Goal: Task Accomplishment & Management: Use online tool/utility

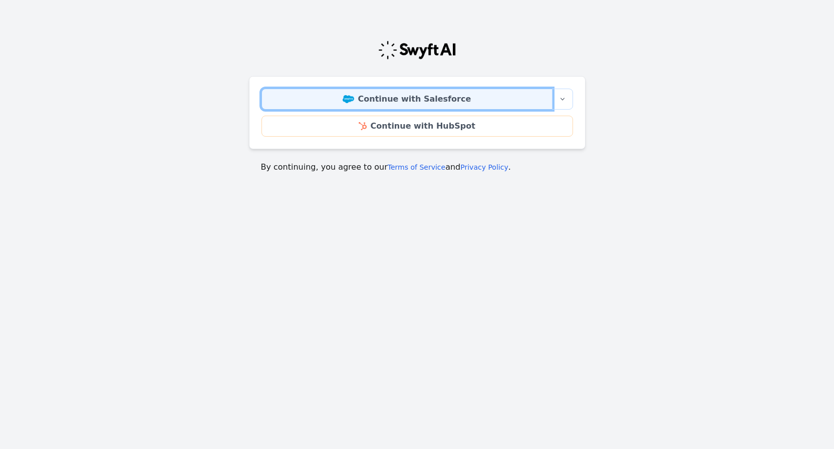
click at [464, 98] on link "Continue with Salesforce" at bounding box center [406, 99] width 291 height 21
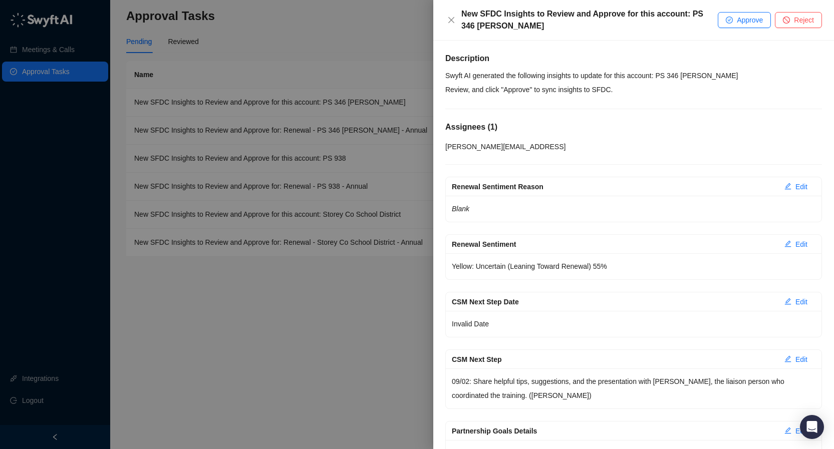
scroll to position [66, 0]
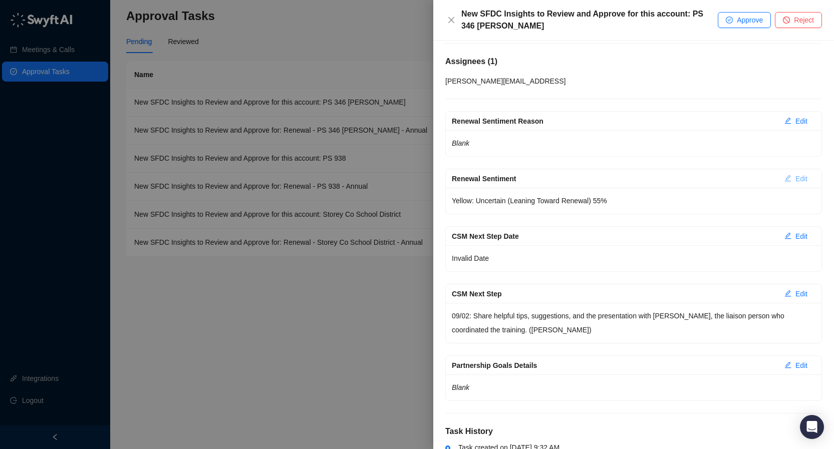
click at [804, 178] on span "Edit" at bounding box center [801, 178] width 12 height 11
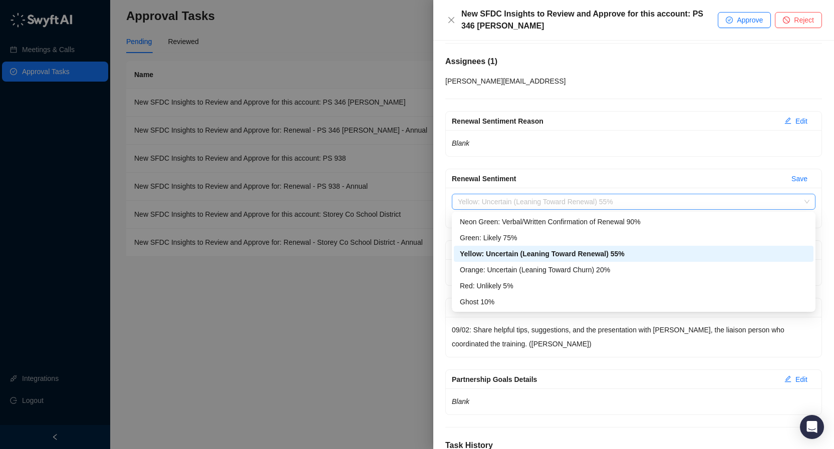
click at [784, 199] on span "Yellow: Uncertain (Leaning Toward Renewal) 55%" at bounding box center [633, 201] width 351 height 15
click at [690, 239] on div "Green: Likely 75%" at bounding box center [633, 237] width 347 height 11
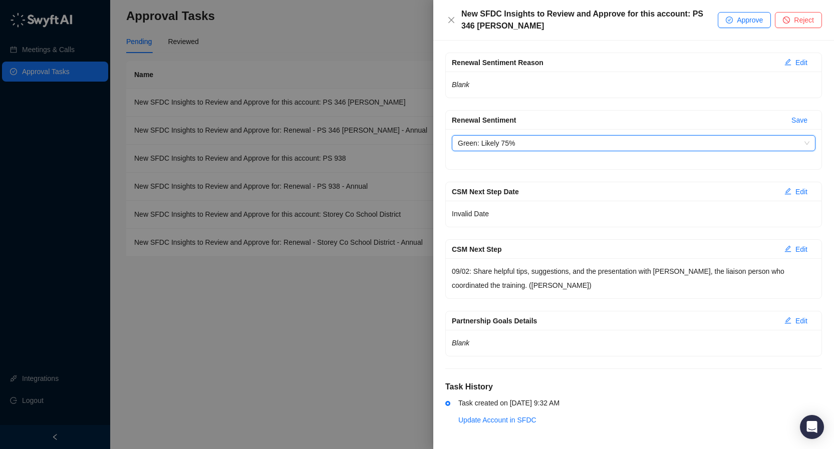
scroll to position [126, 0]
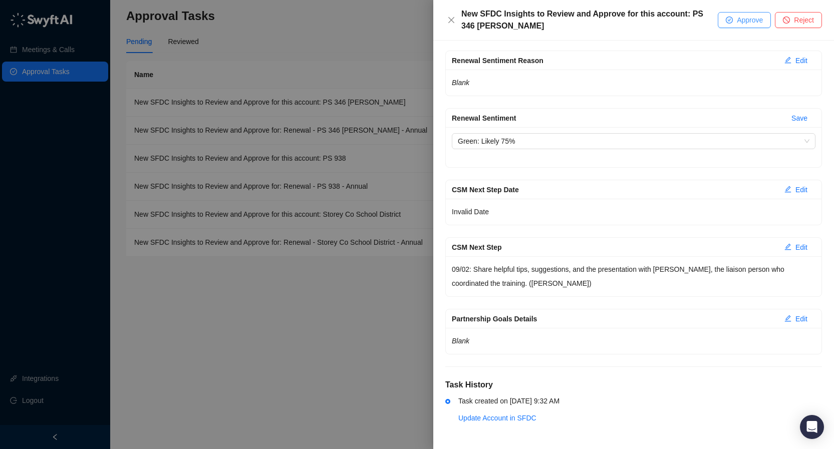
click at [731, 26] on button "Approve" at bounding box center [743, 20] width 53 height 16
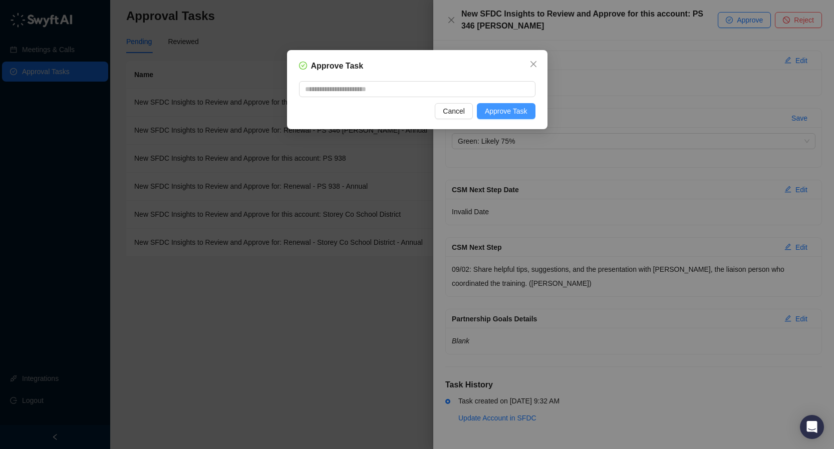
click at [504, 111] on span "Approve Task" at bounding box center [506, 111] width 43 height 11
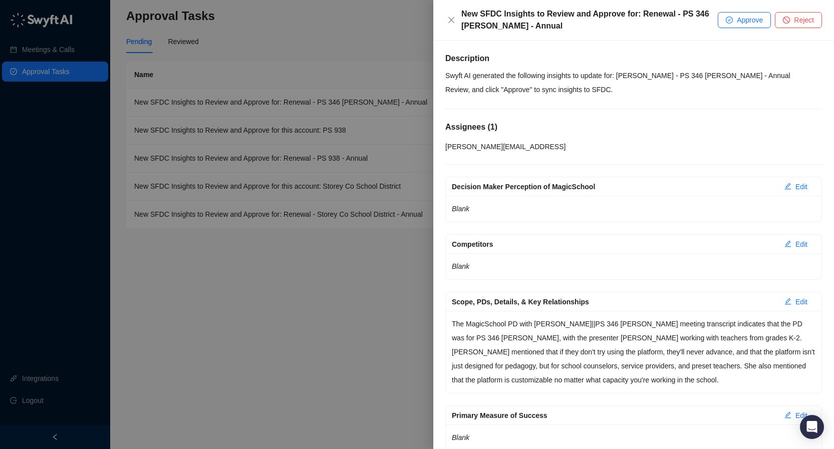
click at [299, 307] on div at bounding box center [417, 224] width 834 height 449
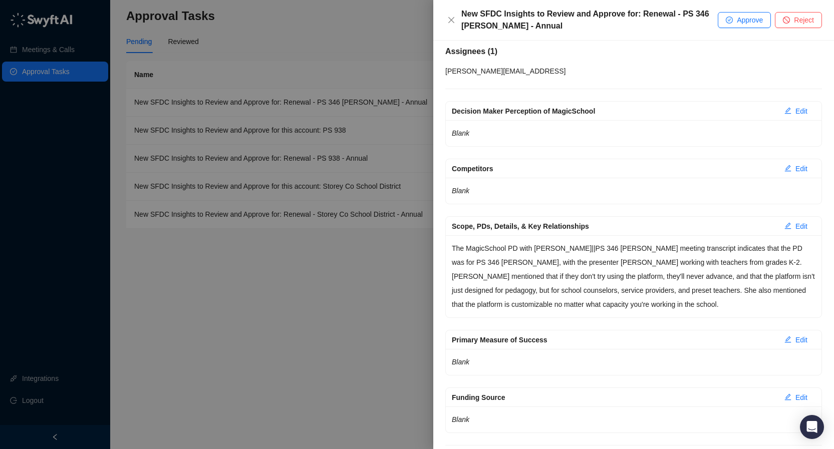
scroll to position [75, 0]
click at [736, 18] on span "Approve" at bounding box center [749, 20] width 26 height 11
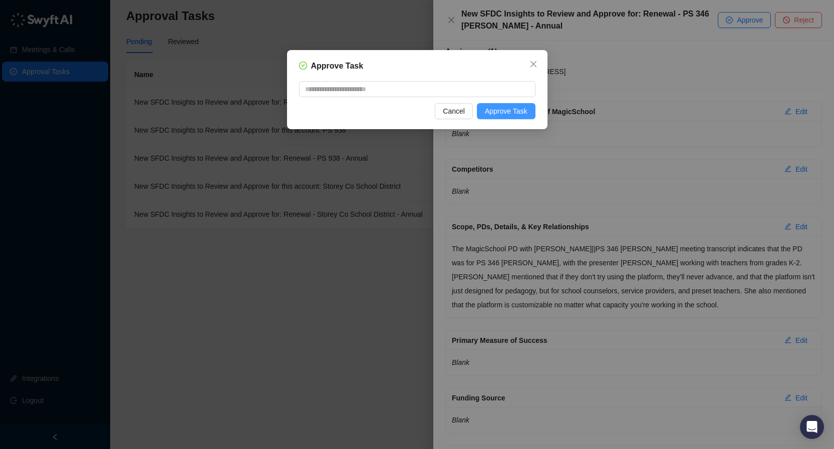
click at [512, 111] on span "Approve Task" at bounding box center [506, 111] width 43 height 11
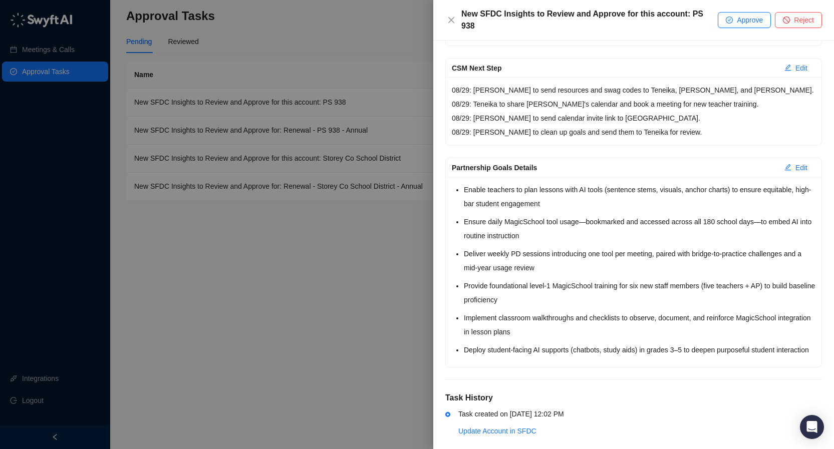
scroll to position [352, 0]
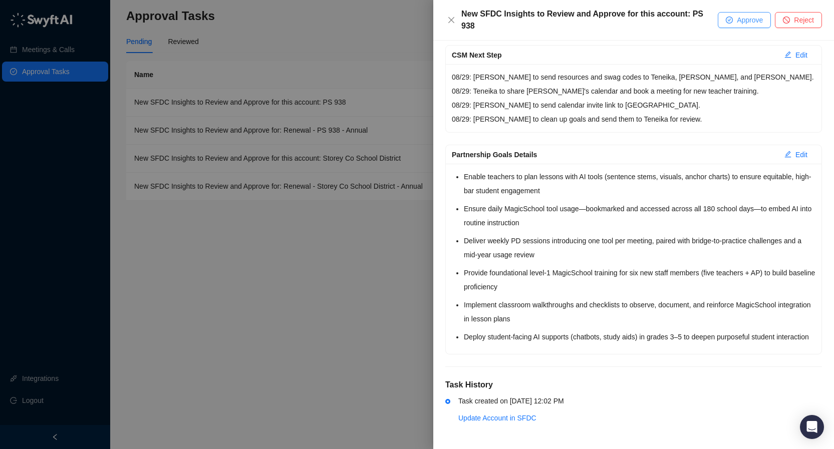
click at [742, 15] on span "Approve" at bounding box center [749, 20] width 26 height 11
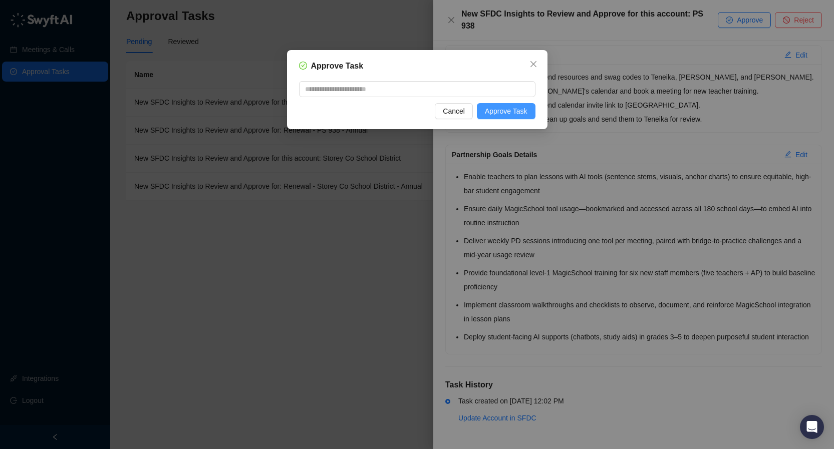
click at [524, 114] on span "Approve Task" at bounding box center [506, 111] width 43 height 11
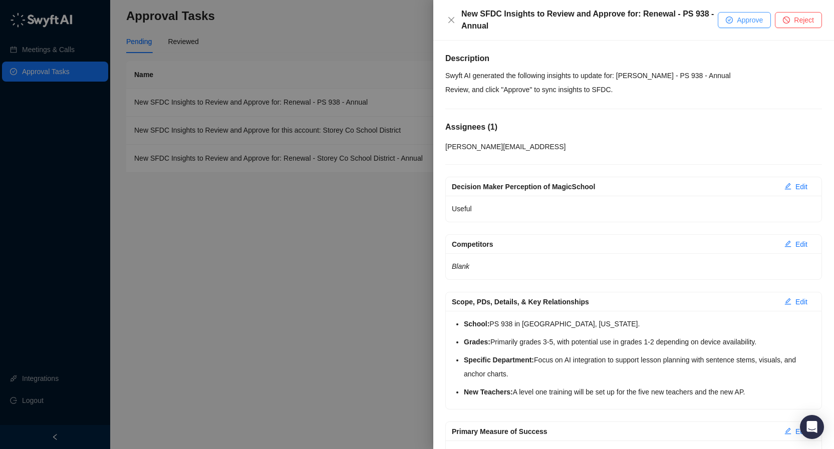
click at [730, 23] on icon "check-circle" at bounding box center [728, 20] width 7 height 7
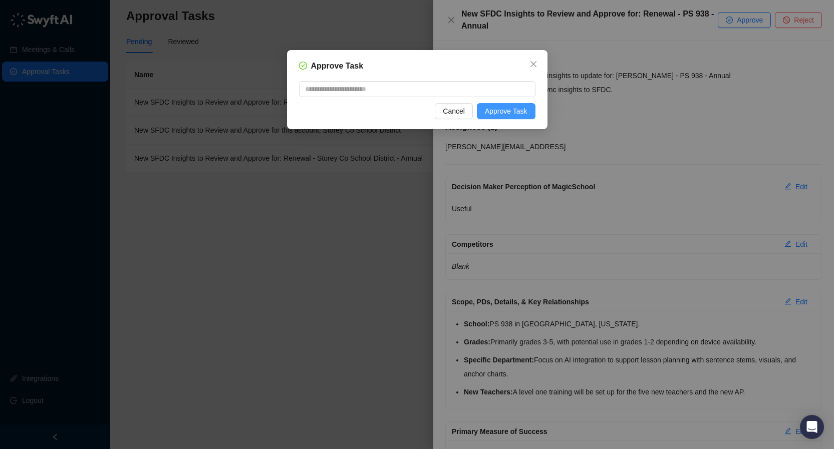
click at [521, 110] on span "Approve Task" at bounding box center [506, 111] width 43 height 11
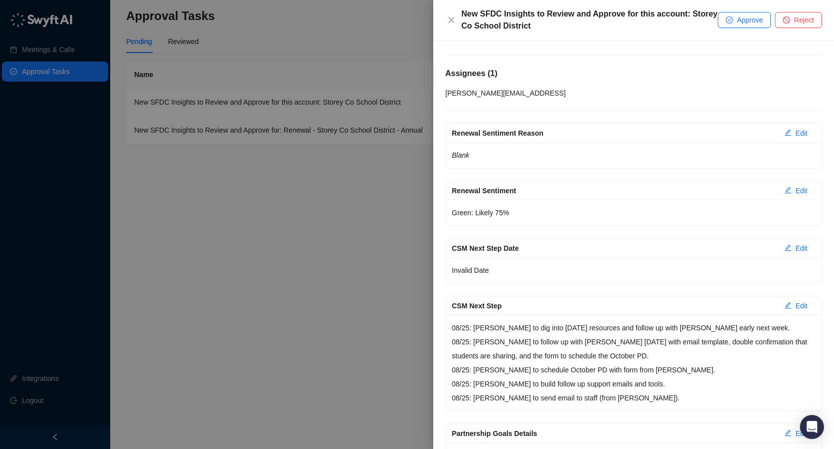
scroll to position [57, 0]
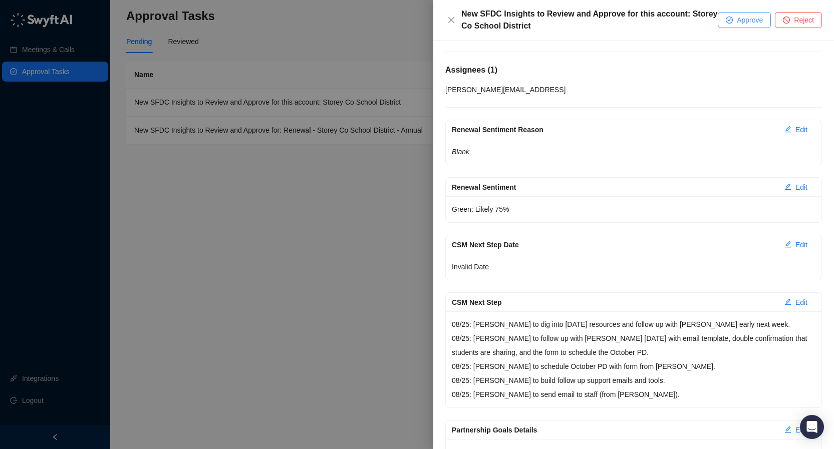
click at [751, 23] on span "Approve" at bounding box center [749, 20] width 26 height 11
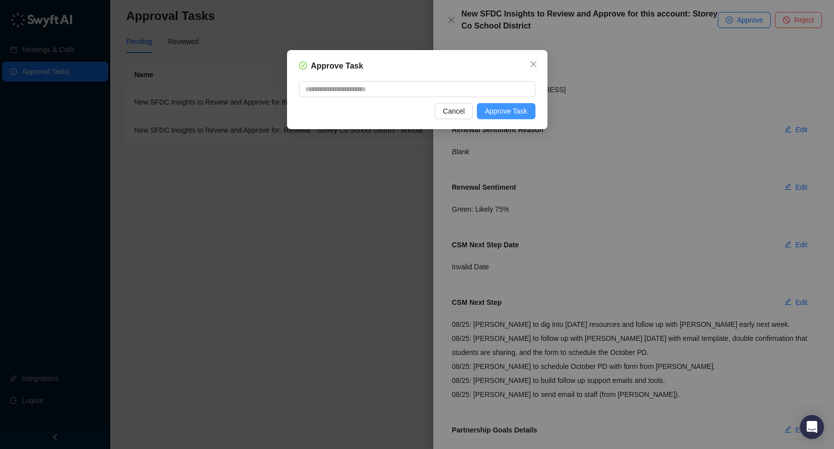
click at [497, 112] on span "Approve Task" at bounding box center [506, 111] width 43 height 11
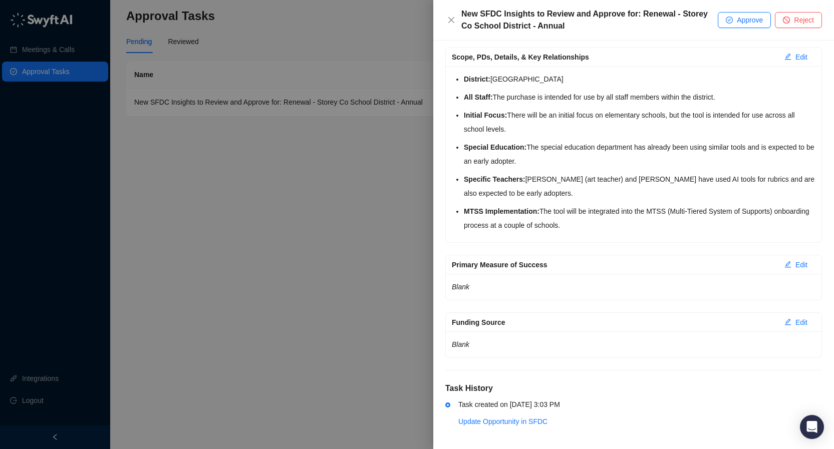
scroll to position [248, 0]
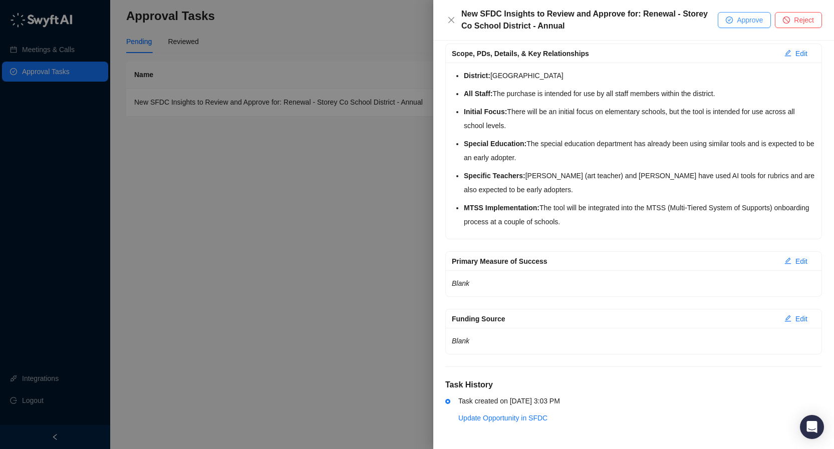
click at [736, 21] on span "Approve" at bounding box center [749, 20] width 26 height 11
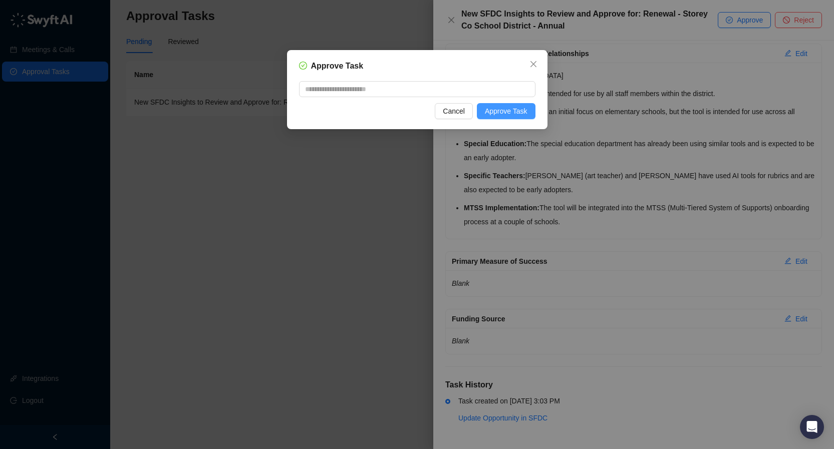
click at [522, 107] on span "Approve Task" at bounding box center [506, 111] width 43 height 11
